Goal: Task Accomplishment & Management: Manage account settings

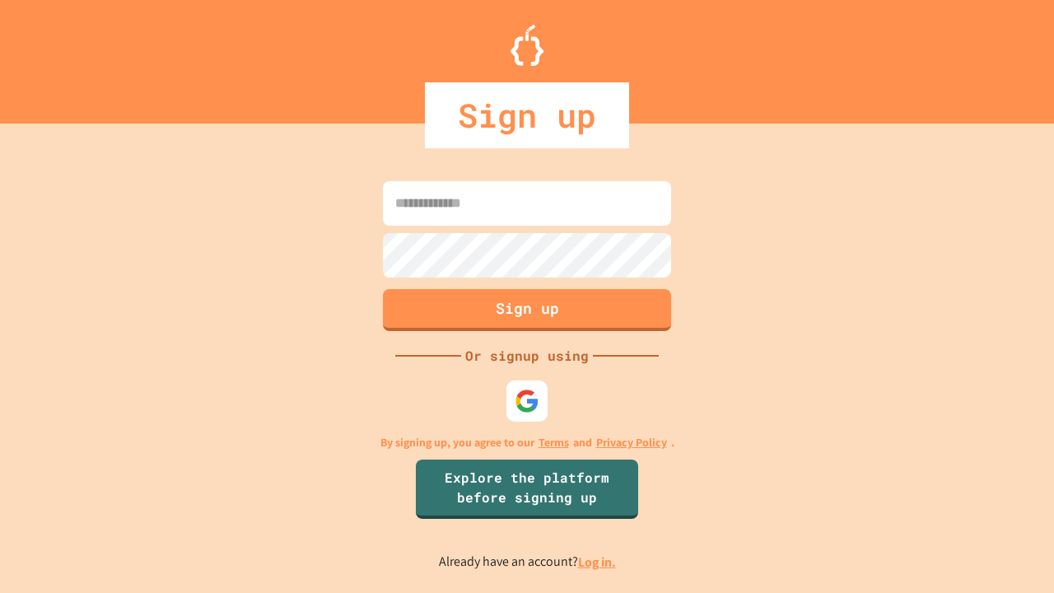
click at [598, 562] on link "Log in." at bounding box center [597, 561] width 38 height 17
